Goal: Transaction & Acquisition: Book appointment/travel/reservation

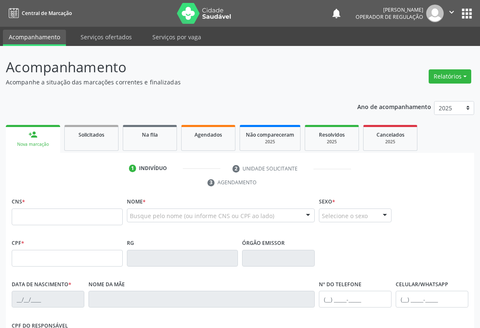
click at [43, 213] on input "text" at bounding box center [67, 216] width 111 height 17
click at [73, 216] on input "700 0887 7848 507" at bounding box center [67, 216] width 111 height 17
type input "700 0088 7784 8507"
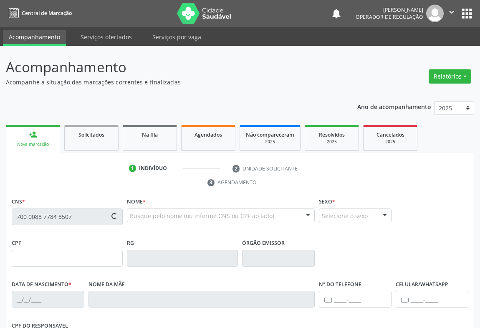
type input "1561800732"
type input "1[DATE]"
type input "[PHONE_NUMBER]"
type input "S/N"
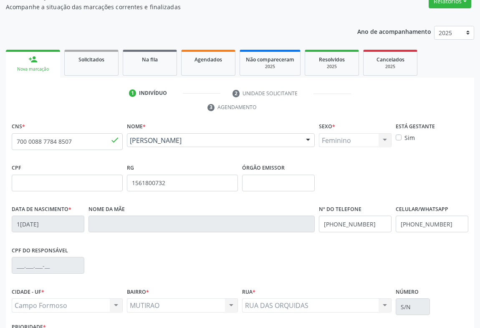
scroll to position [138, 0]
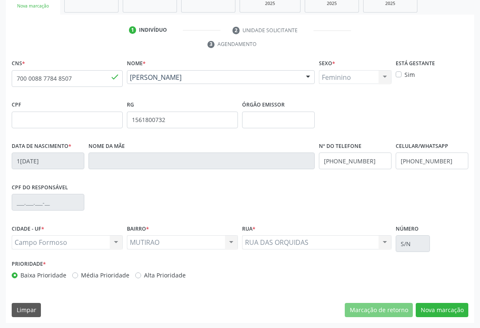
click at [443, 301] on div "CNS * 700 0088 7784 8507 done Nome * [PERSON_NAME] [PERSON_NAME] CNS: 700 0088 …" at bounding box center [240, 190] width 469 height 266
click at [439, 306] on button "Nova marcação" at bounding box center [442, 310] width 53 height 14
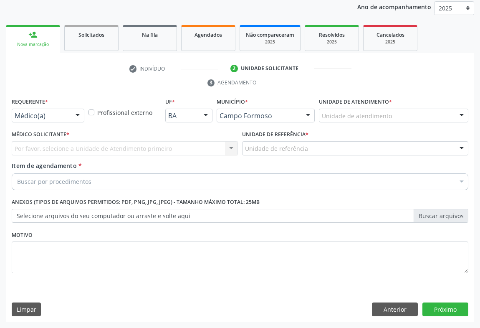
scroll to position [99, 0]
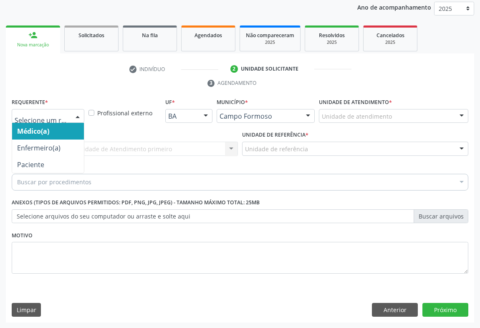
click at [75, 119] on div at bounding box center [77, 116] width 13 height 14
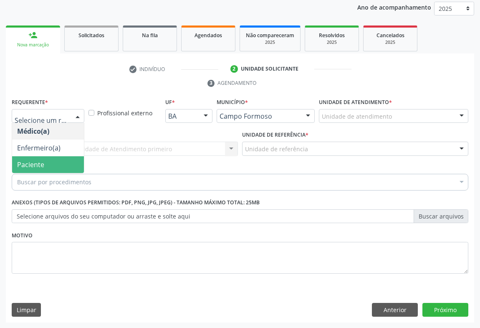
click at [22, 162] on span "Paciente" at bounding box center [30, 164] width 27 height 9
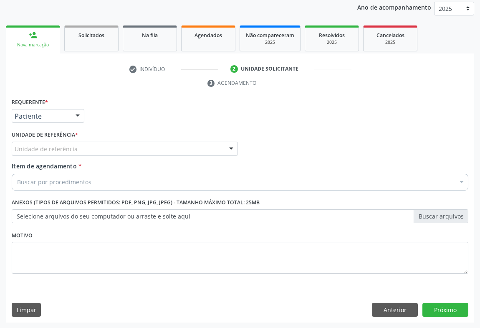
click at [120, 149] on div "Unidade de referência" at bounding box center [125, 149] width 226 height 14
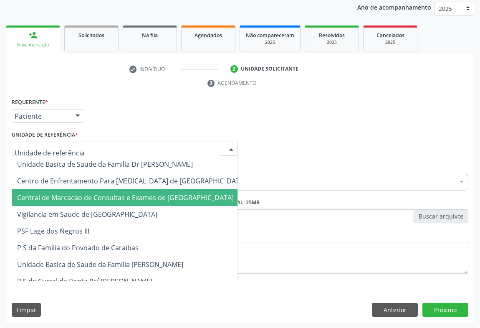
drag, startPoint x: 105, startPoint y: 190, endPoint x: 73, endPoint y: 189, distance: 31.8
click at [105, 191] on span "Central de Marcacao de Consultas e Exames de [GEOGRAPHIC_DATA]" at bounding box center [131, 197] width 239 height 17
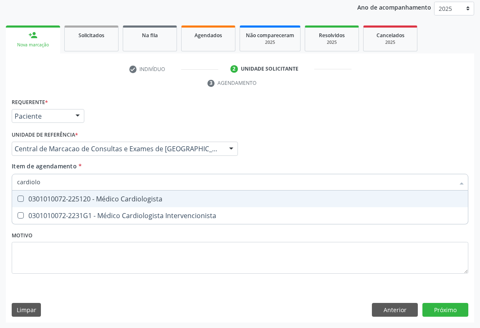
type input "cardiolo"
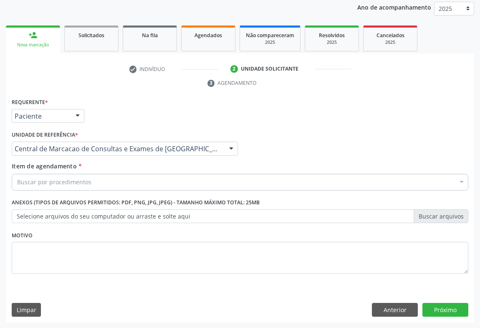
click at [243, 144] on div "Médico Solicitante Por favor, selecione a Unidade de Atendimento primeiro Nenhu…" at bounding box center [240, 145] width 461 height 33
click at [233, 144] on div at bounding box center [231, 149] width 13 height 14
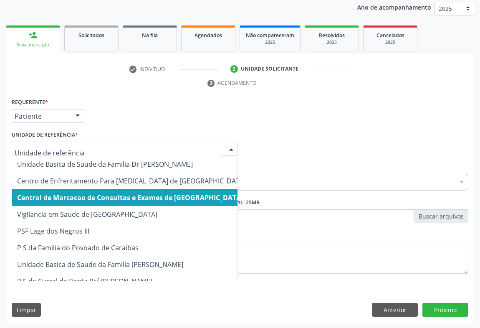
click at [309, 165] on div "Item de agendamento * Buscar por procedimentos Selecionar todos 0202040089 - 3X…" at bounding box center [240, 175] width 457 height 26
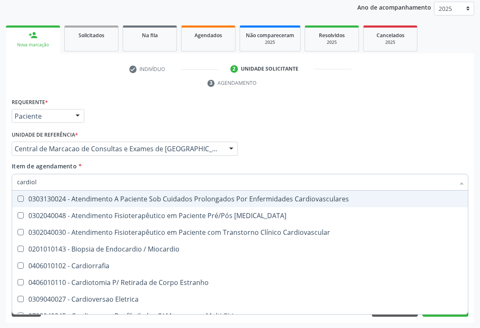
type input "cardiolo"
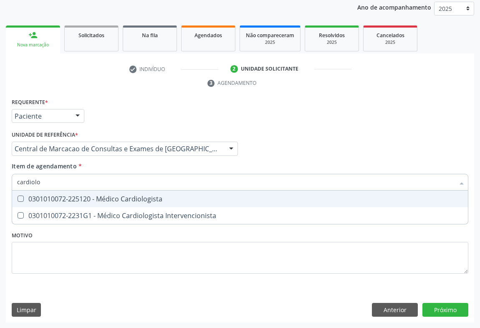
click at [93, 200] on div "0301010072-225120 - Médico Cardiologista" at bounding box center [240, 198] width 446 height 7
checkbox Cardiologista "true"
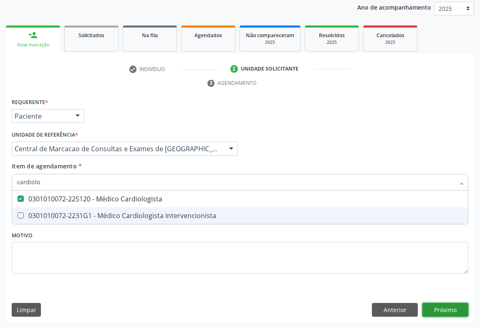
click at [452, 307] on div "Requerente * Paciente Médico(a) Enfermeiro(a) Paciente Nenhum resultado encontr…" at bounding box center [240, 209] width 469 height 227
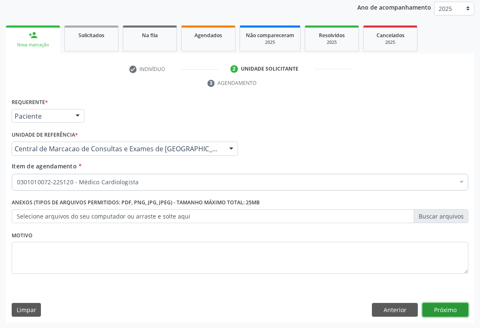
click at [451, 305] on button "Próximo" at bounding box center [446, 310] width 46 height 14
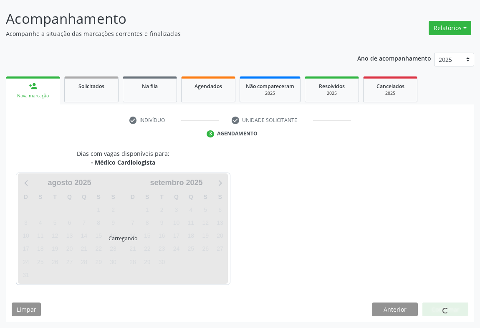
scroll to position [48, 0]
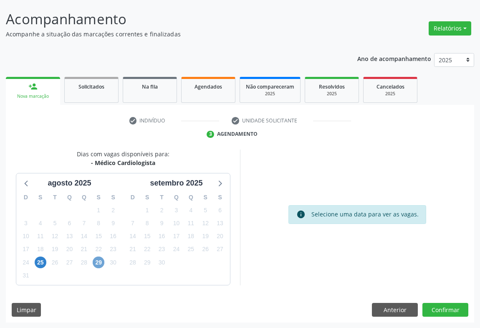
click at [99, 258] on span "29" at bounding box center [99, 262] width 12 height 12
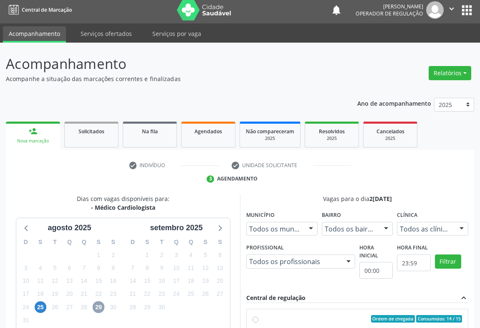
scroll to position [0, 0]
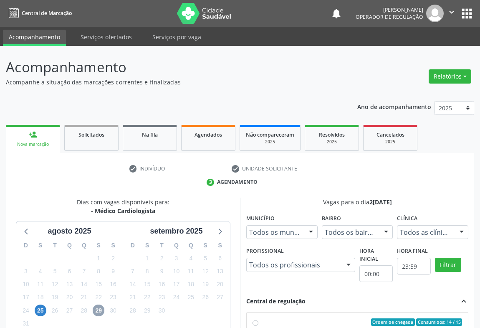
click at [455, 10] on icon "" at bounding box center [451, 12] width 9 height 9
click at [410, 49] on link "Sair" at bounding box center [431, 51] width 58 height 12
